Goal: Task Accomplishment & Management: Use online tool/utility

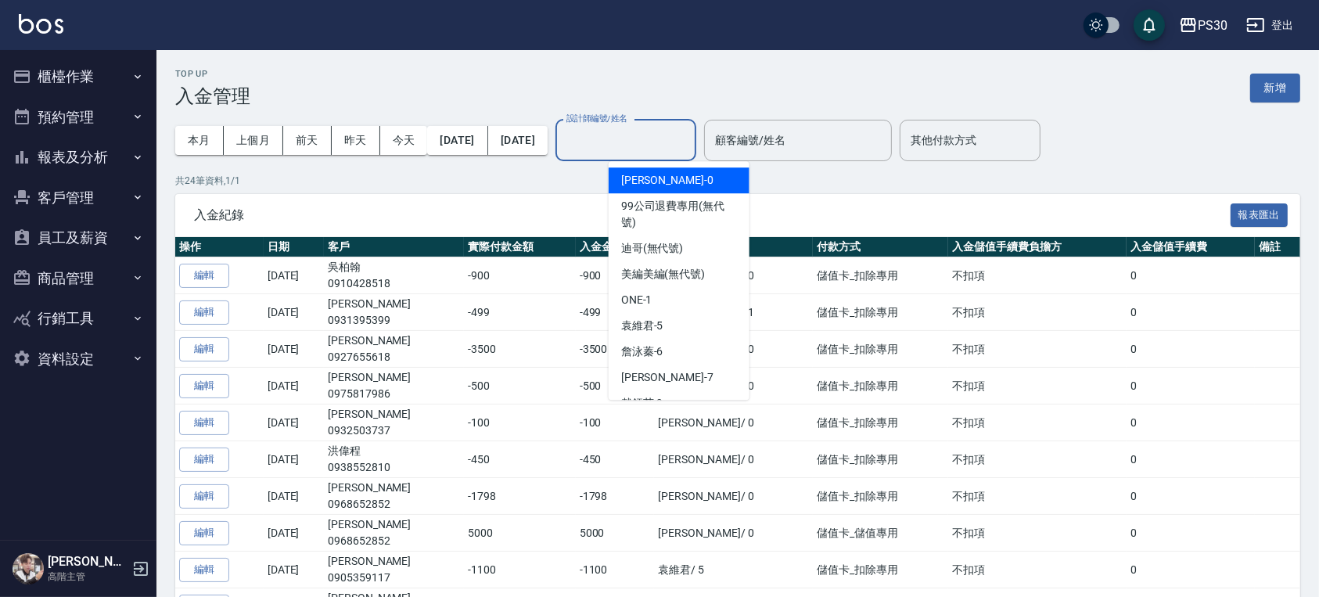
click at [650, 135] on input "設計師編號/姓名" at bounding box center [626, 140] width 127 height 27
click at [796, 147] on input "顧客編號/姓名" at bounding box center [798, 140] width 174 height 27
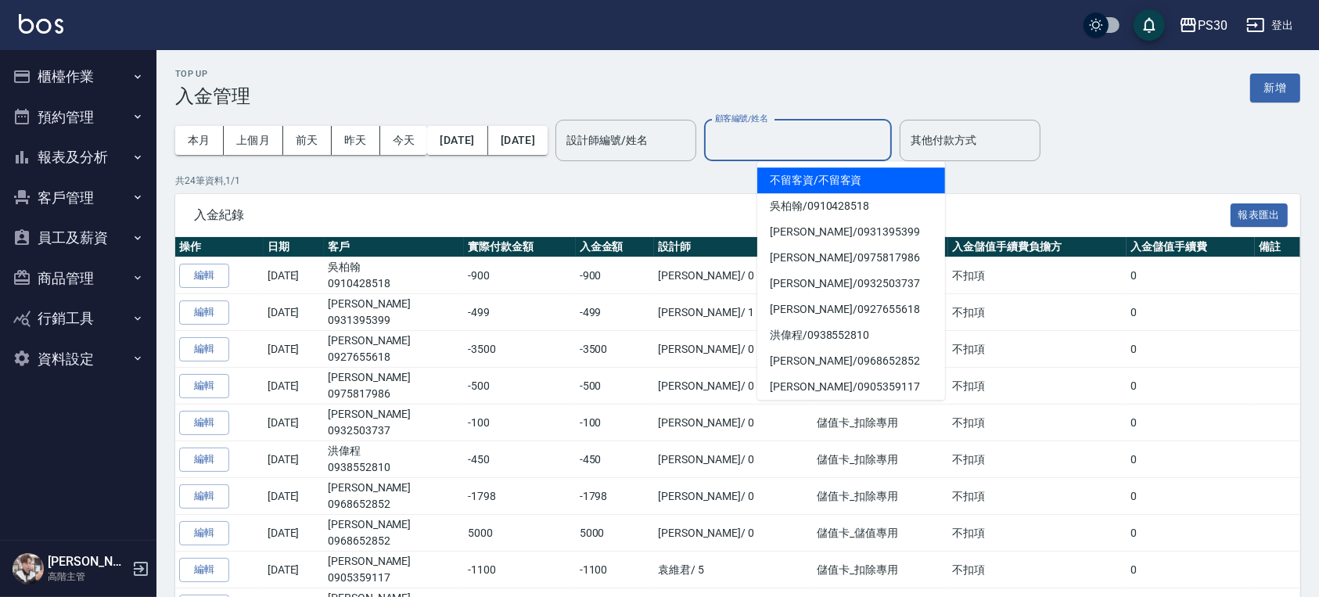
type input "q"
type input "U"
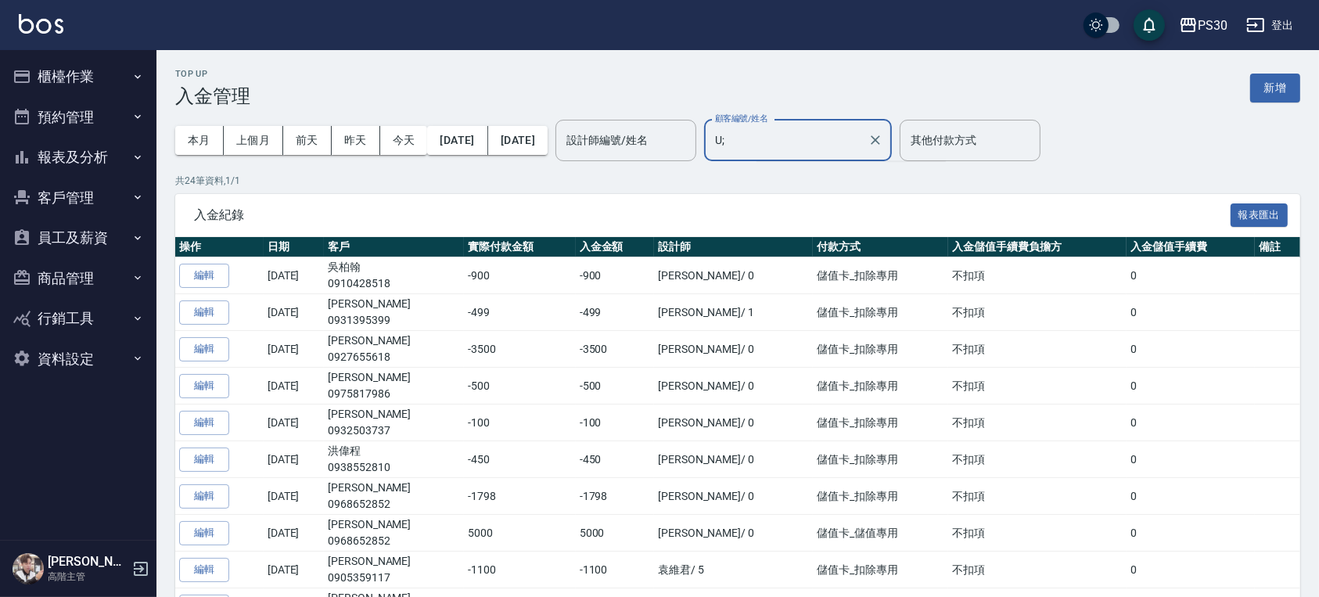
type input "U"
type input "樣"
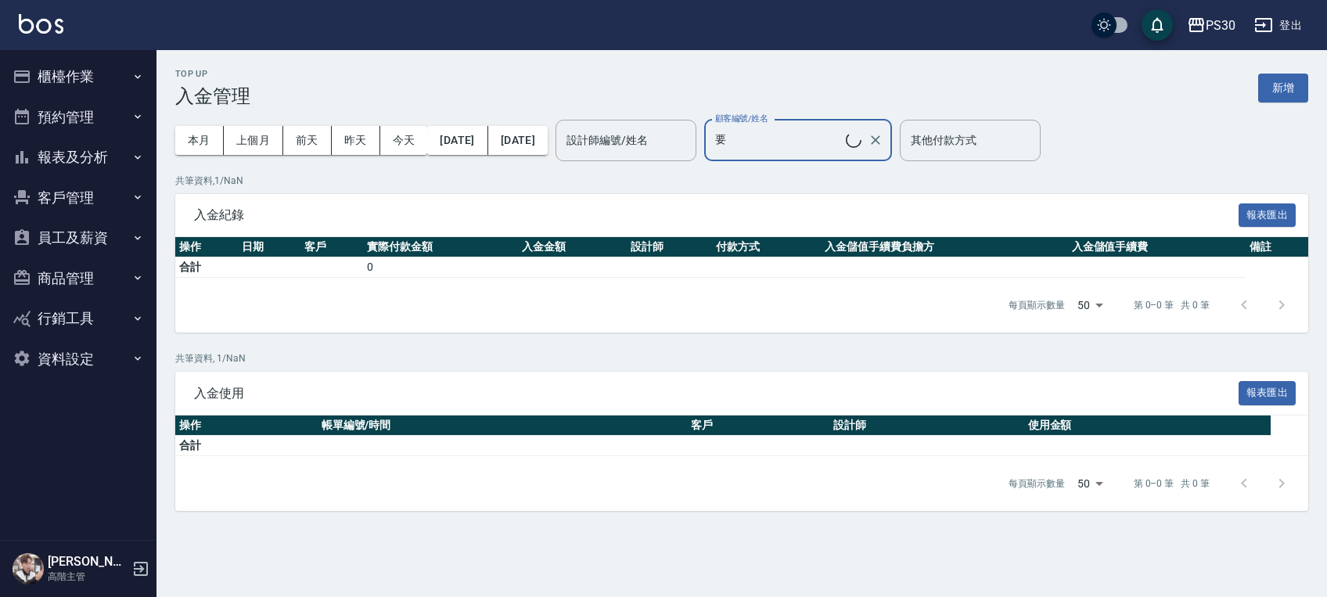
type input "許耀文/0936513015"
click at [883, 138] on icon "Clear" at bounding box center [876, 140] width 16 height 16
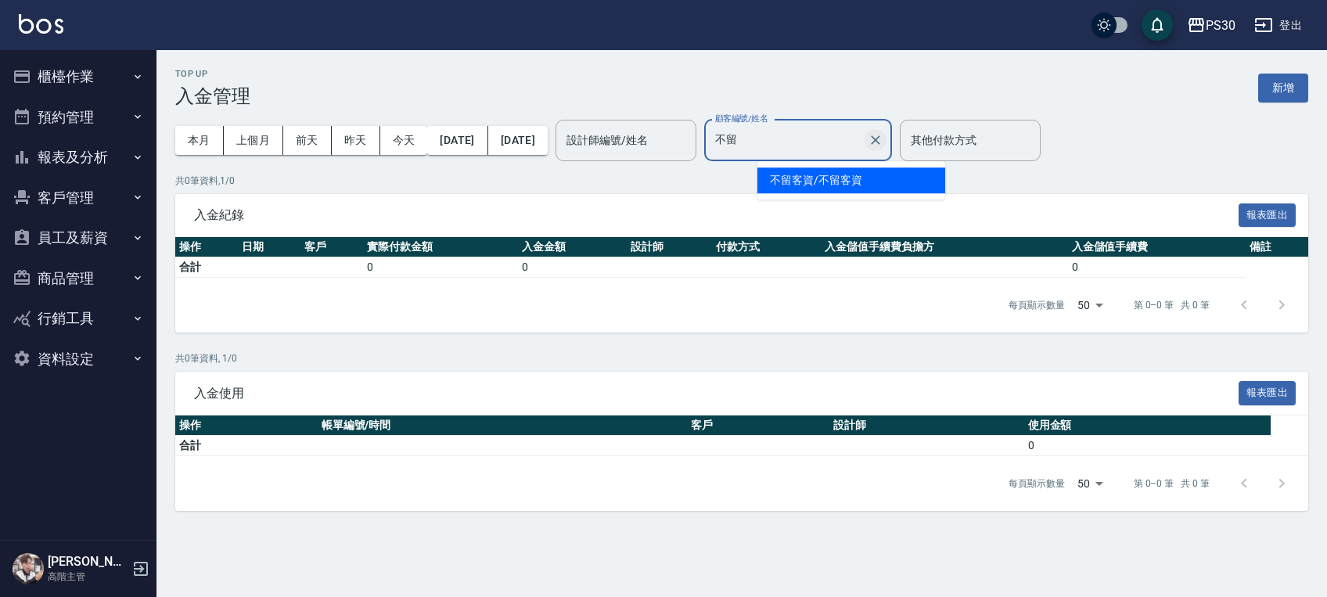
type input "不"
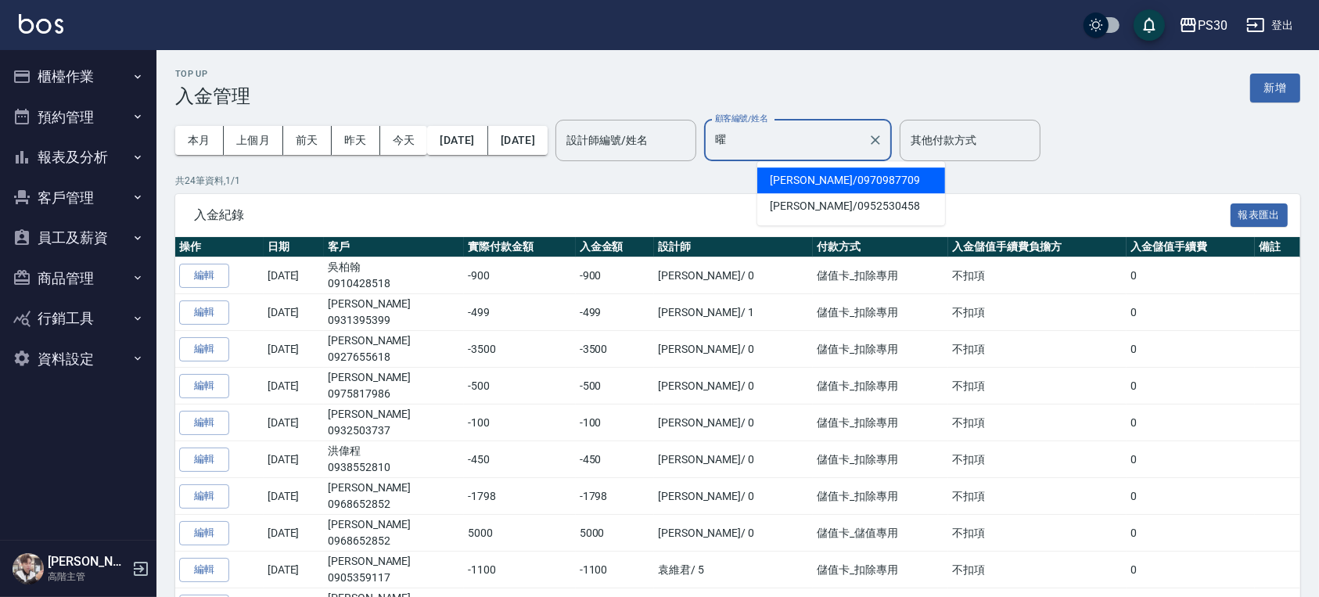
click at [839, 182] on span "李曜丞 / 0970987709" at bounding box center [851, 180] width 188 height 26
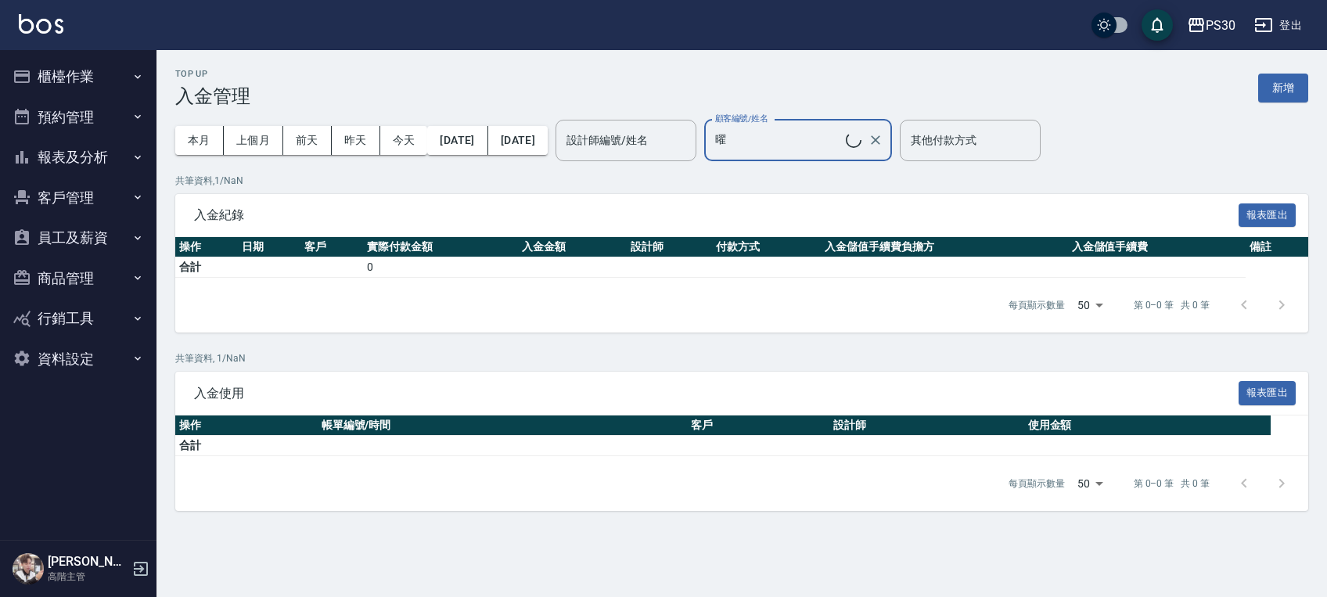
type input "李曜丞/0970987709"
